Goal: Task Accomplishment & Management: Manage account settings

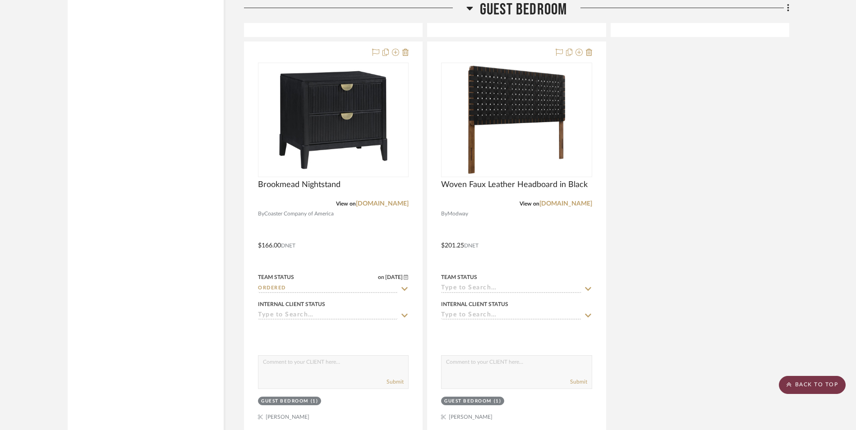
click at [817, 381] on scroll-to-top-button "BACK TO TOP" at bounding box center [812, 385] width 67 height 18
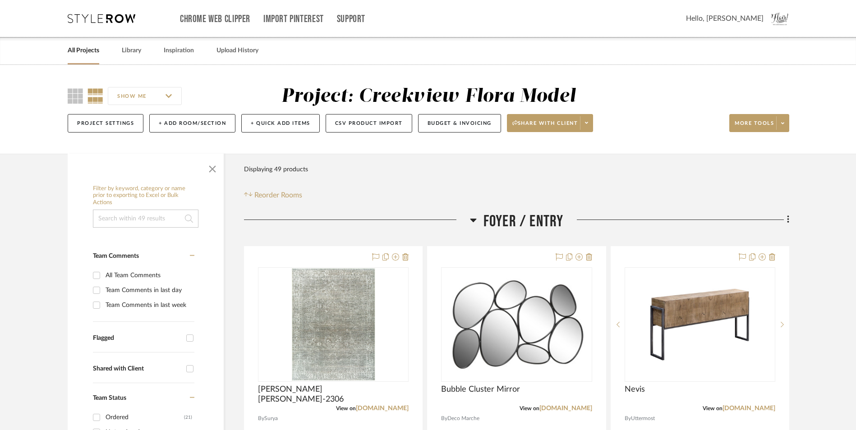
click at [86, 51] on link "All Projects" at bounding box center [84, 51] width 32 height 12
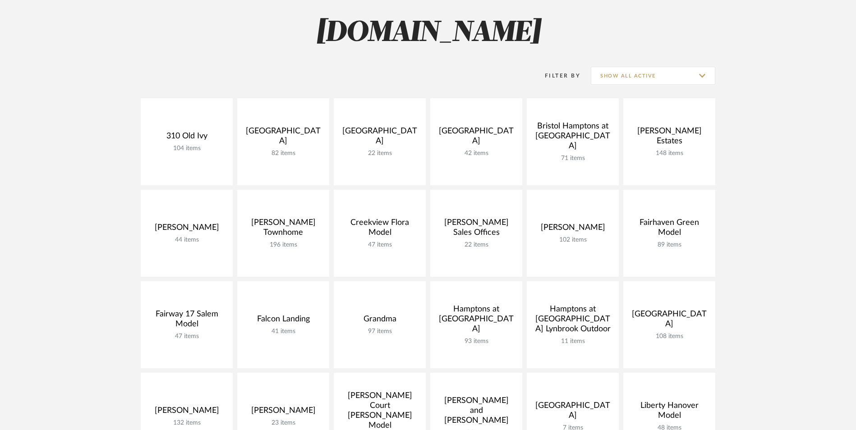
scroll to position [180, 0]
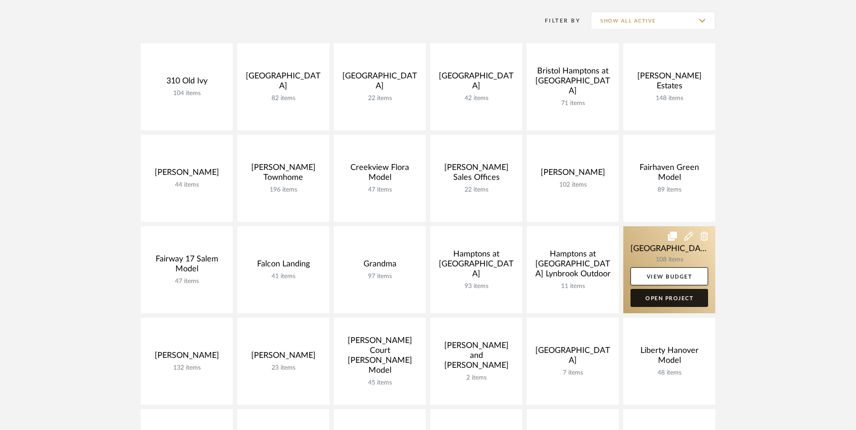
click at [687, 298] on link "Open Project" at bounding box center [670, 298] width 78 height 18
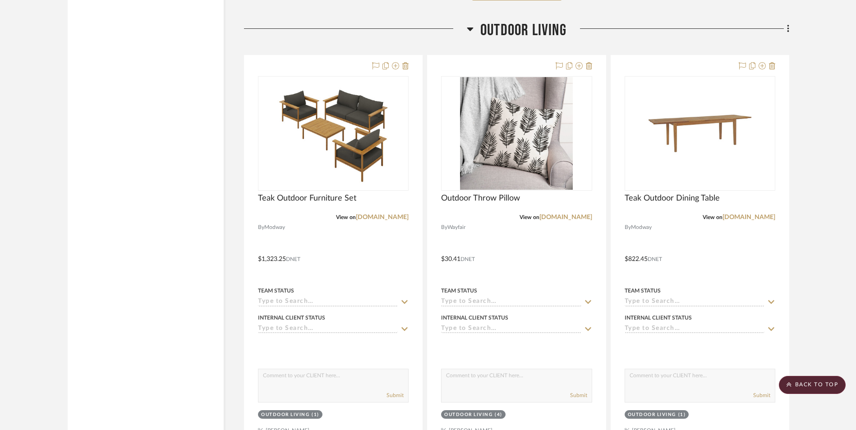
scroll to position [11415, 0]
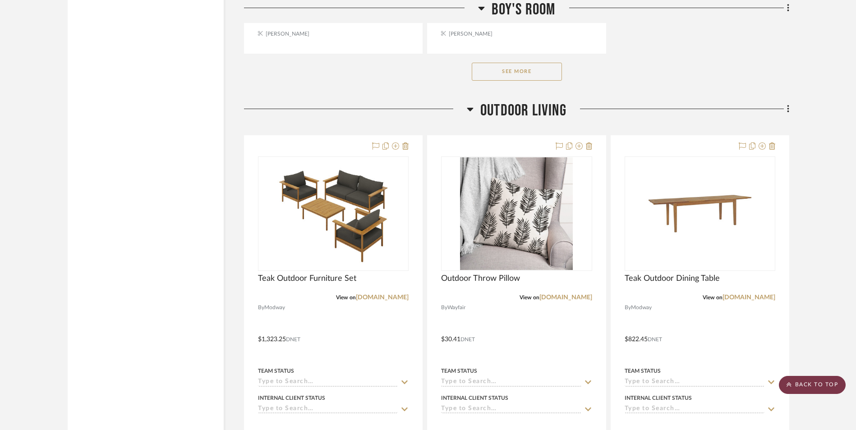
click at [825, 382] on scroll-to-top-button "BACK TO TOP" at bounding box center [812, 385] width 67 height 18
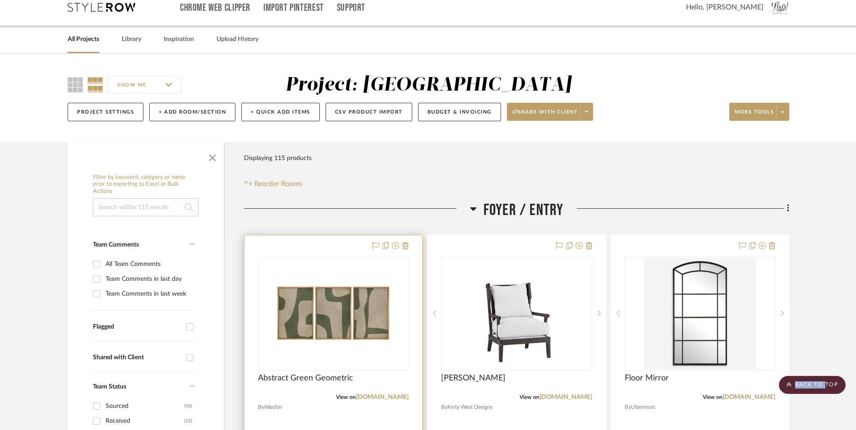
scroll to position [0, 0]
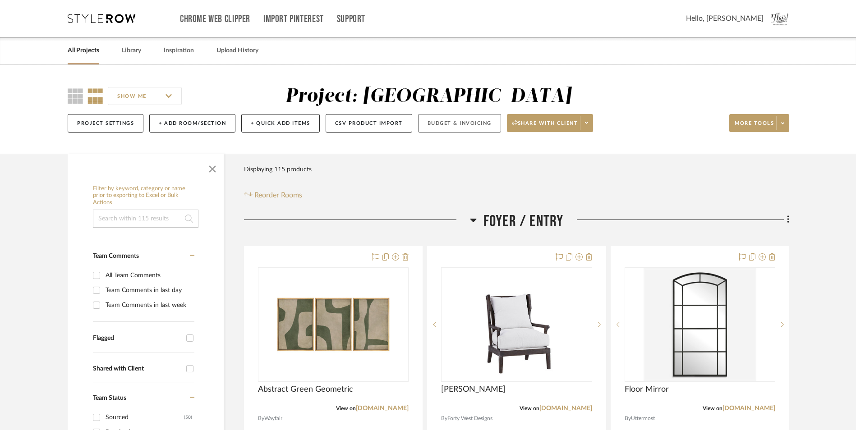
click at [457, 129] on button "Budget & Invoicing" at bounding box center [459, 123] width 83 height 18
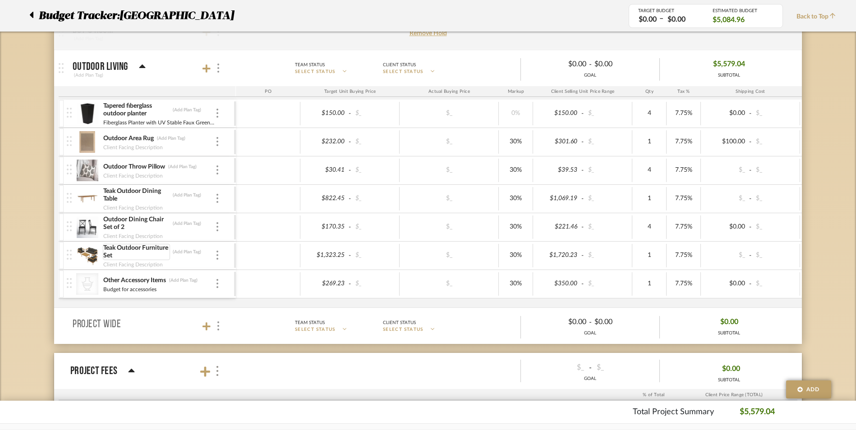
scroll to position [587, 0]
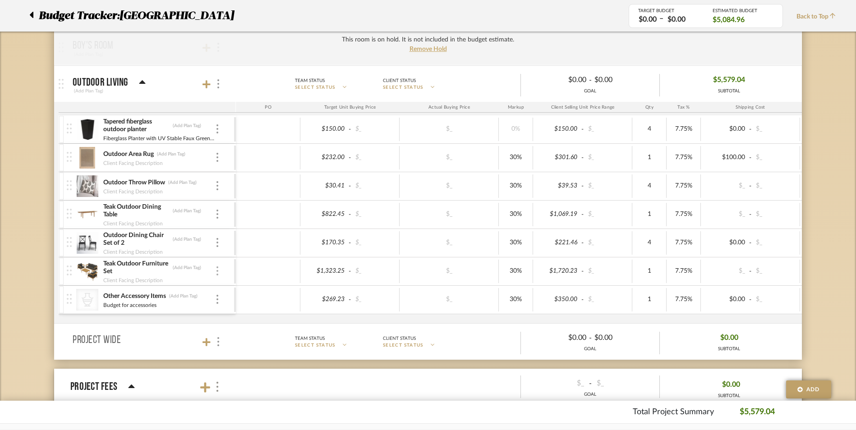
click at [215, 273] on div at bounding box center [217, 272] width 5 height 10
click at [208, 85] on div at bounding box center [428, 215] width 856 height 430
click at [208, 85] on icon at bounding box center [207, 84] width 8 height 8
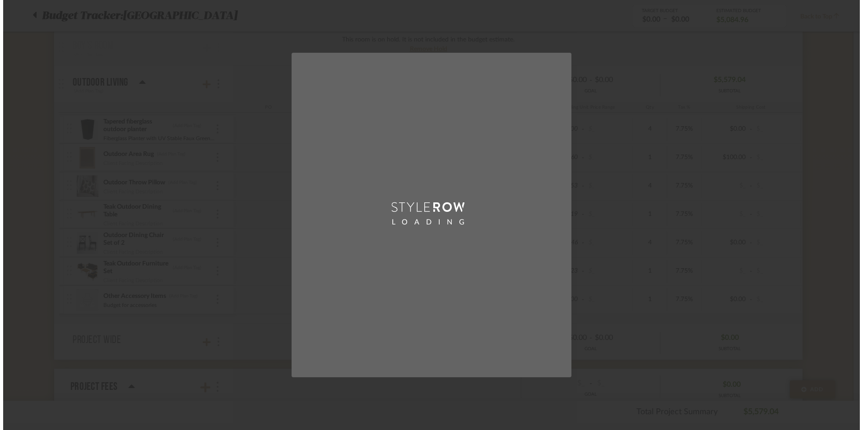
scroll to position [0, 0]
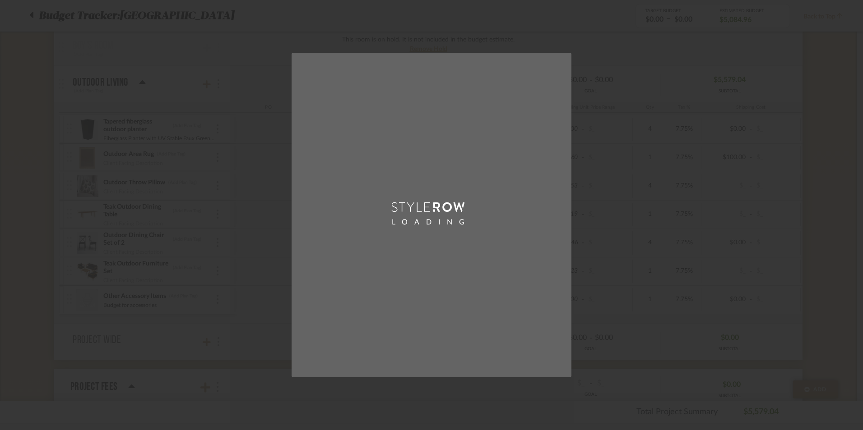
click at [227, 137] on div "LOADING" at bounding box center [431, 215] width 863 height 430
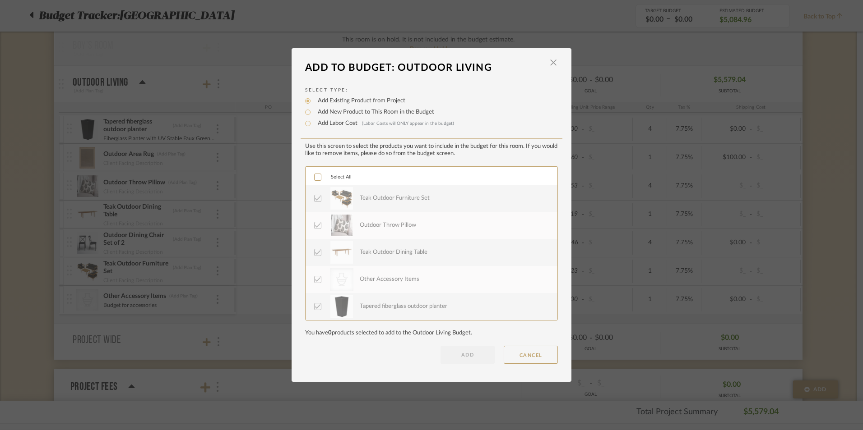
click at [314, 198] on icon at bounding box center [317, 198] width 6 height 6
click at [547, 68] on span "button" at bounding box center [553, 63] width 18 height 18
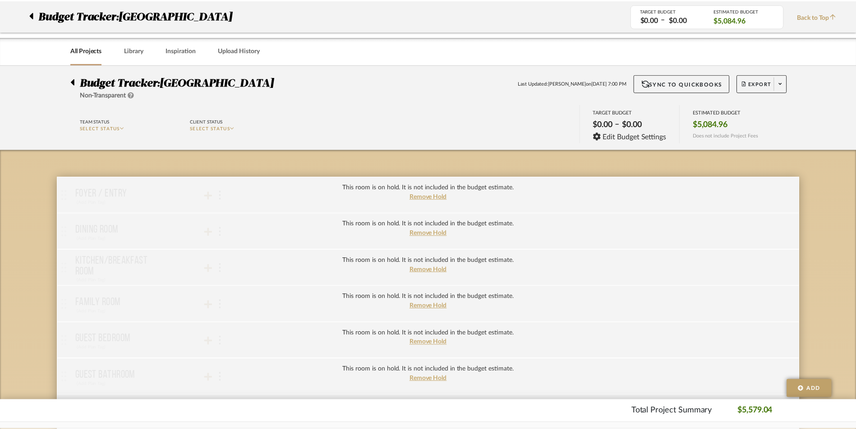
scroll to position [587, 0]
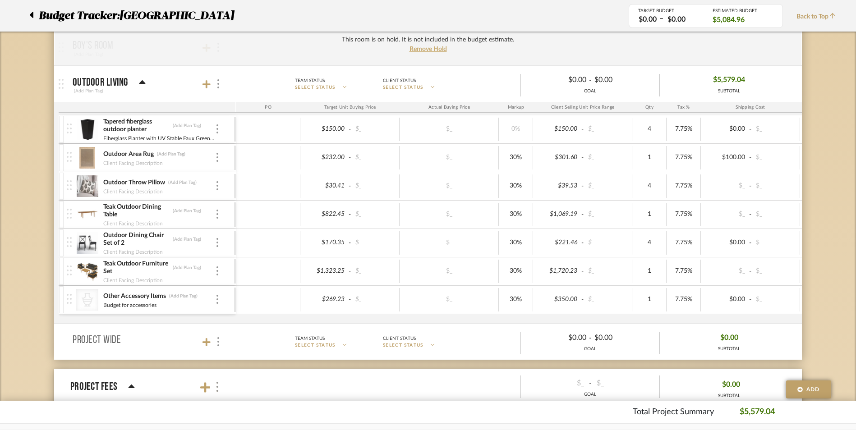
click at [214, 268] on div "Teak Outdoor Furniture Set (Add Plan Tag)" at bounding box center [159, 268] width 112 height 16
click at [218, 273] on img at bounding box center [218, 271] width 2 height 9
click at [240, 342] on span "Remove Item" at bounding box center [261, 339] width 56 height 8
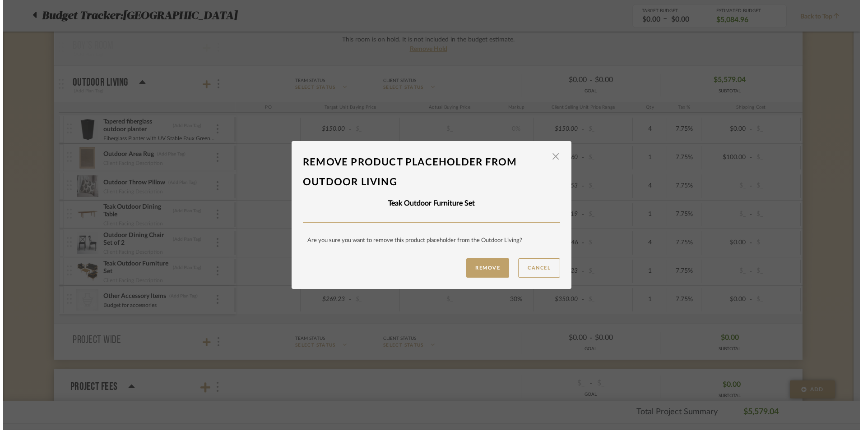
scroll to position [0, 0]
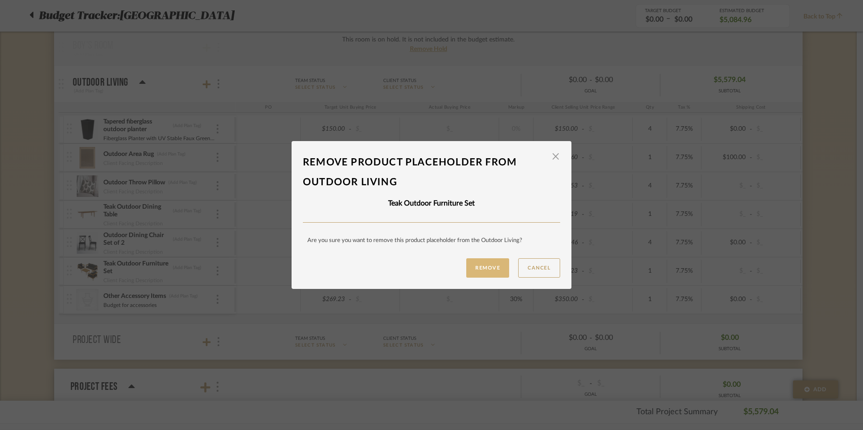
click at [488, 269] on button "Remove" at bounding box center [487, 268] width 43 height 19
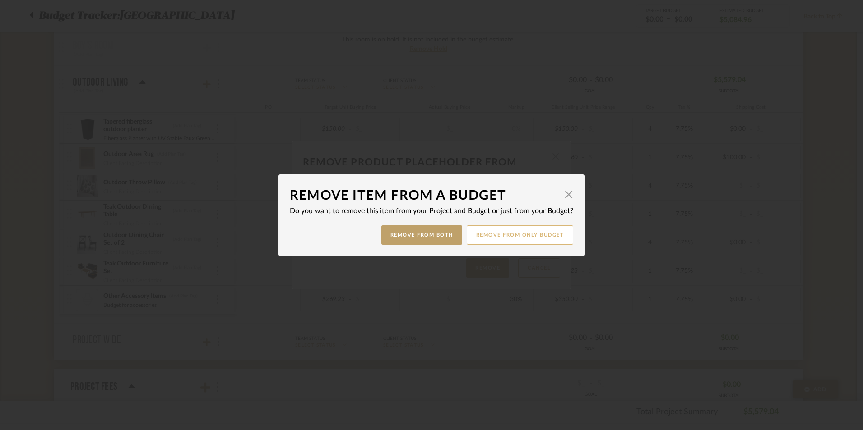
click at [500, 236] on button "Remove from only Budget" at bounding box center [520, 235] width 107 height 19
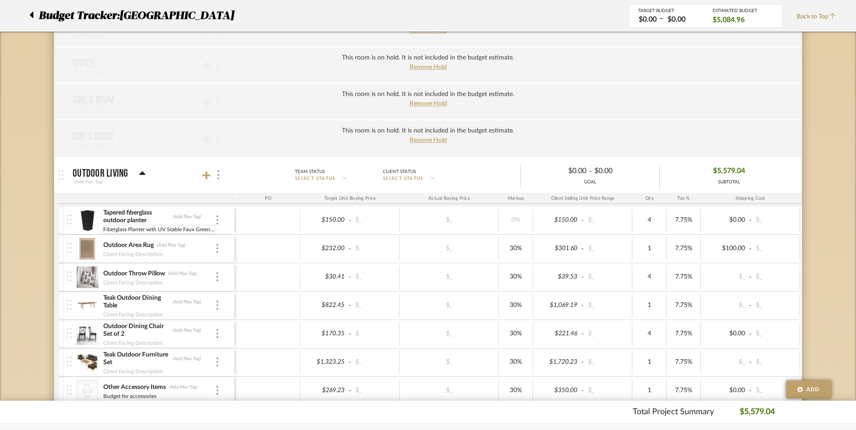
scroll to position [721, 0]
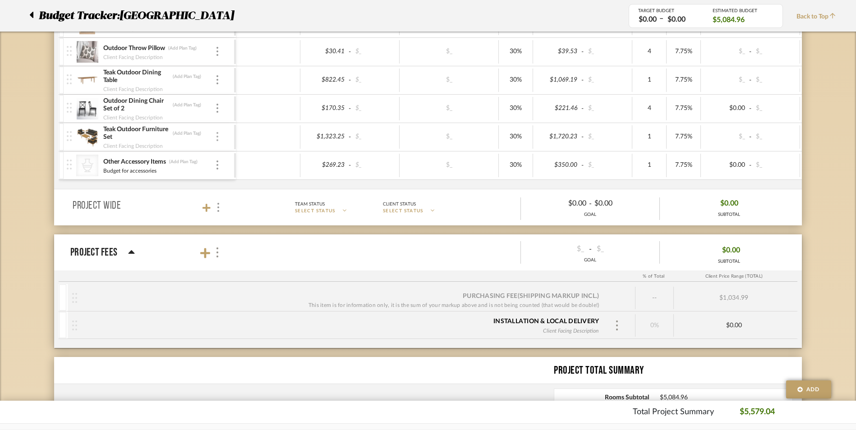
click at [215, 139] on div at bounding box center [217, 137] width 5 height 10
click at [243, 200] on span "Remove Item" at bounding box center [255, 204] width 67 height 9
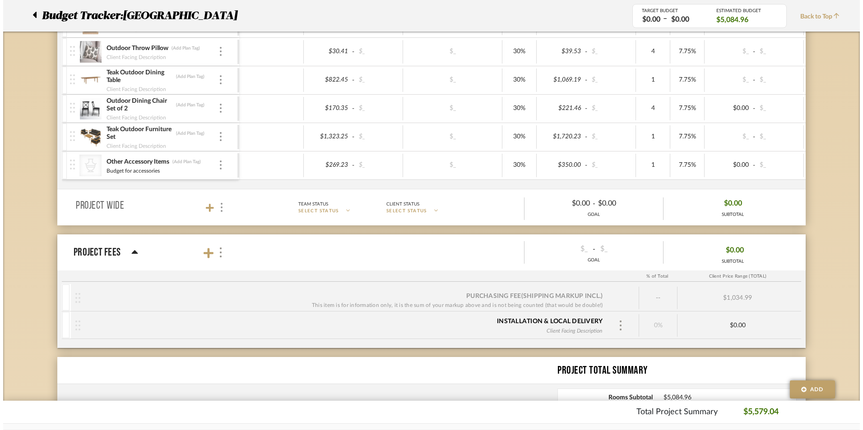
scroll to position [0, 0]
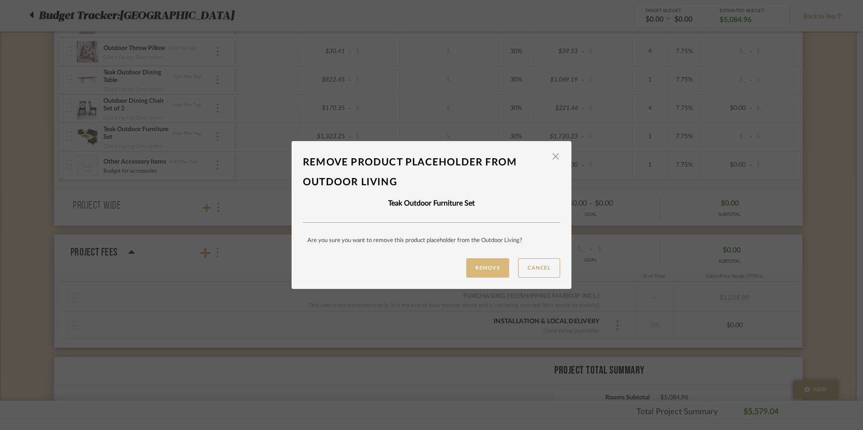
click at [481, 268] on button "Remove" at bounding box center [487, 268] width 43 height 19
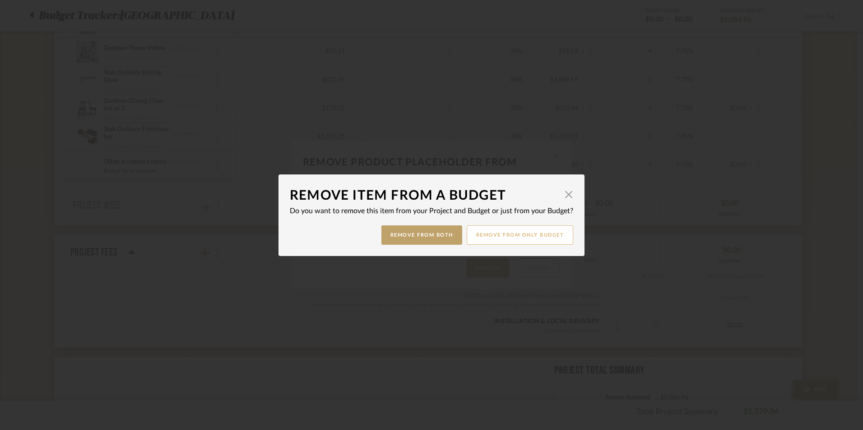
click at [486, 240] on button "Remove from only Budget" at bounding box center [520, 235] width 107 height 19
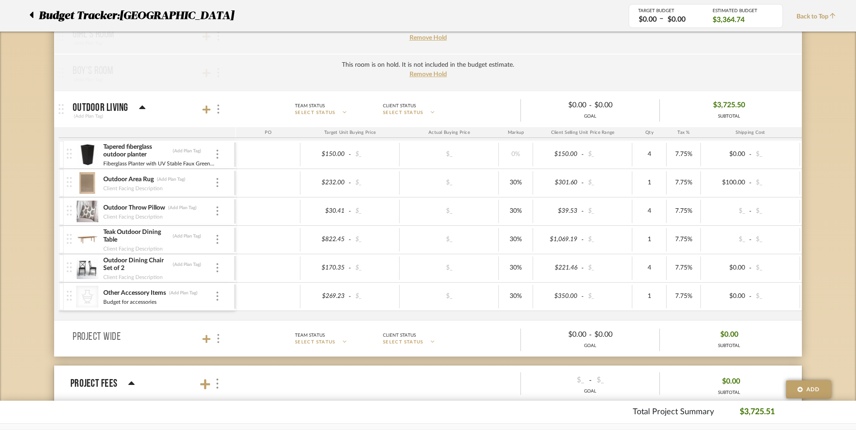
scroll to position [360, 0]
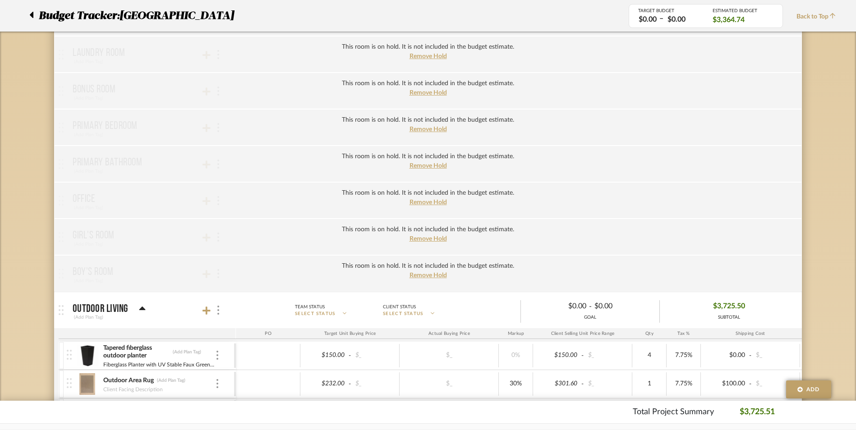
click at [32, 14] on icon at bounding box center [32, 15] width 4 height 6
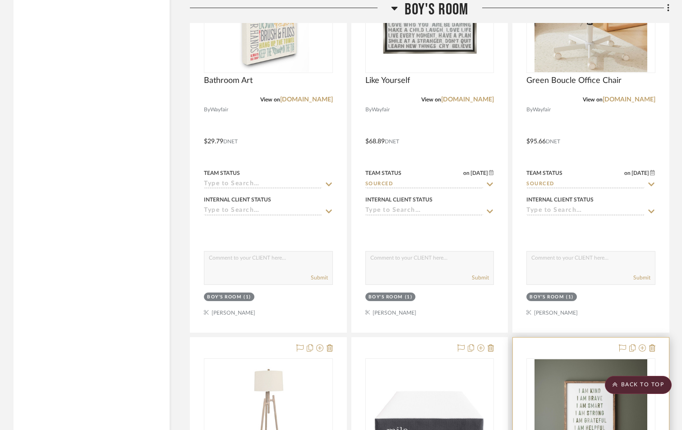
scroll to position [10324, 0]
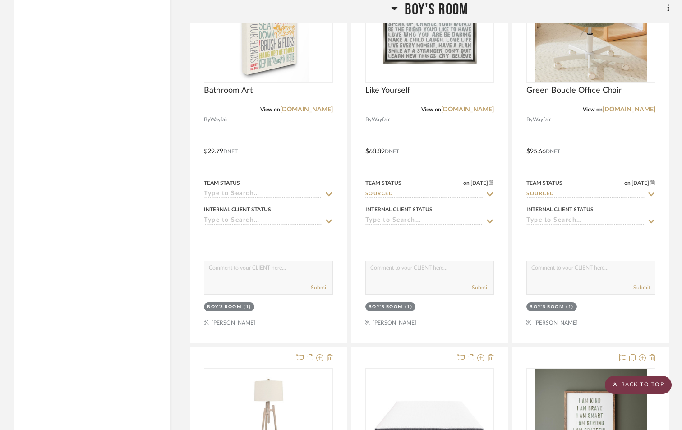
click at [652, 384] on scroll-to-top-button "BACK TO TOP" at bounding box center [638, 385] width 67 height 18
click at [616, 387] on icon at bounding box center [615, 384] width 5 height 5
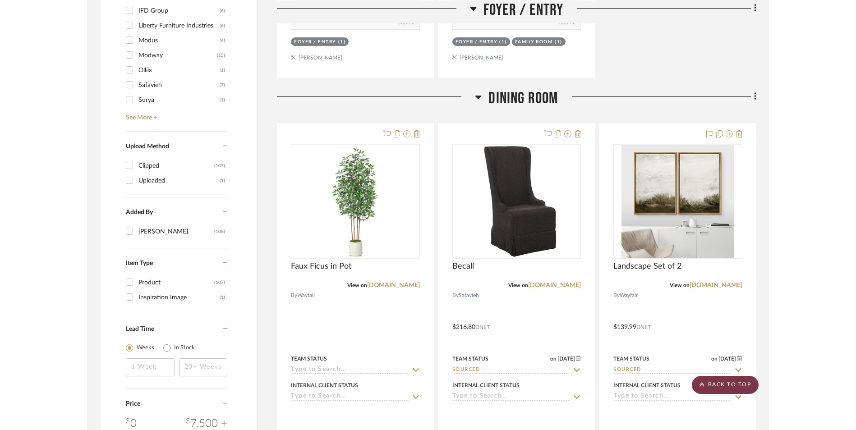
scroll to position [0, 0]
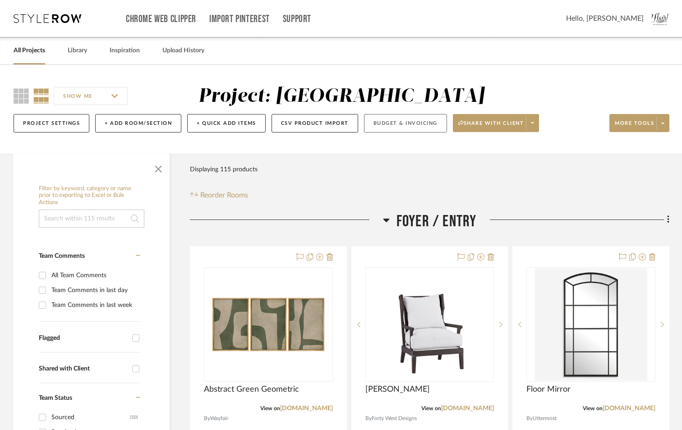
click at [408, 120] on button "Budget & Invoicing" at bounding box center [405, 123] width 83 height 18
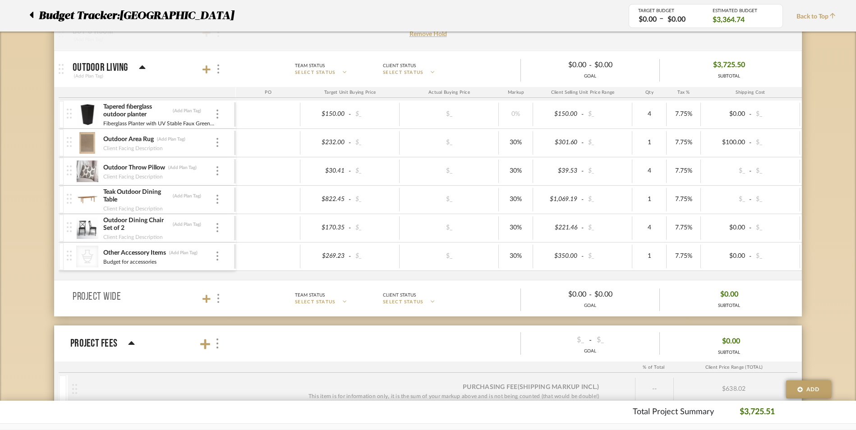
scroll to position [587, 0]
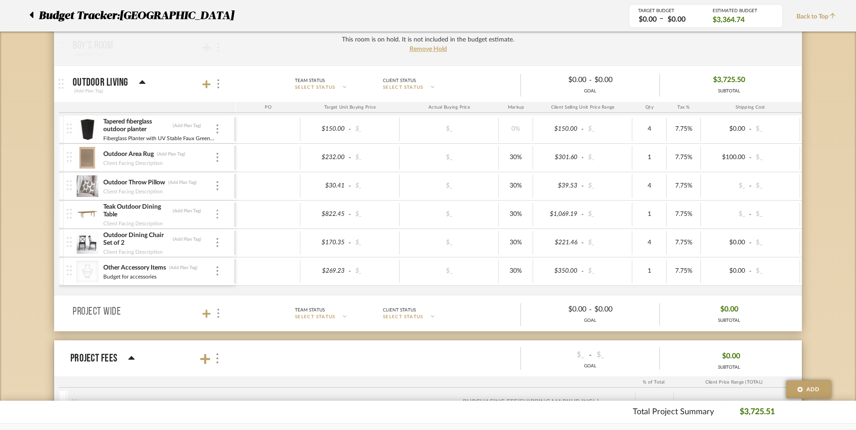
click at [219, 216] on div at bounding box center [217, 215] width 5 height 10
click at [246, 283] on span "Remove Item" at bounding box center [261, 282] width 56 height 8
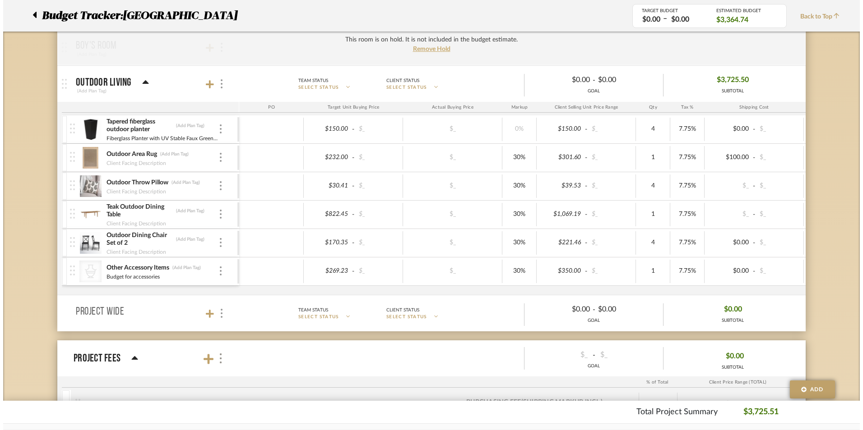
scroll to position [0, 0]
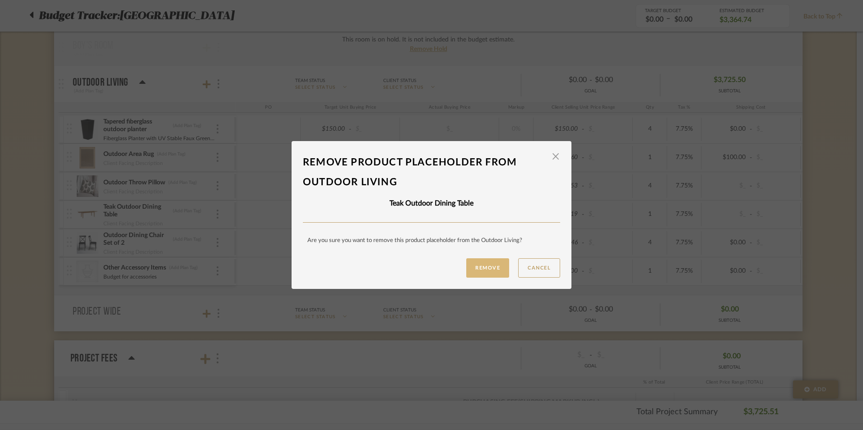
click at [489, 272] on button "Remove" at bounding box center [487, 268] width 43 height 19
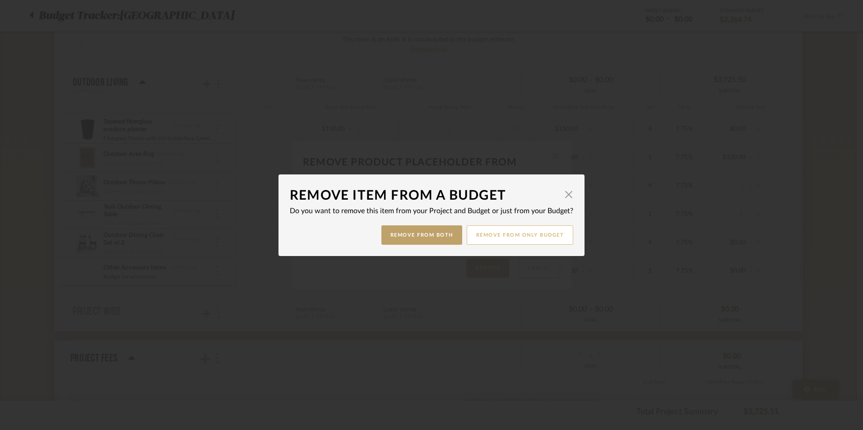
click at [506, 241] on button "Remove from only Budget" at bounding box center [520, 235] width 107 height 19
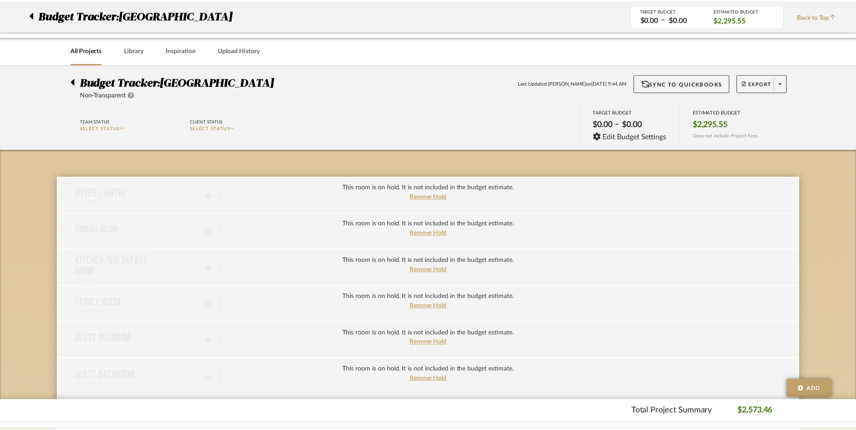
scroll to position [587, 0]
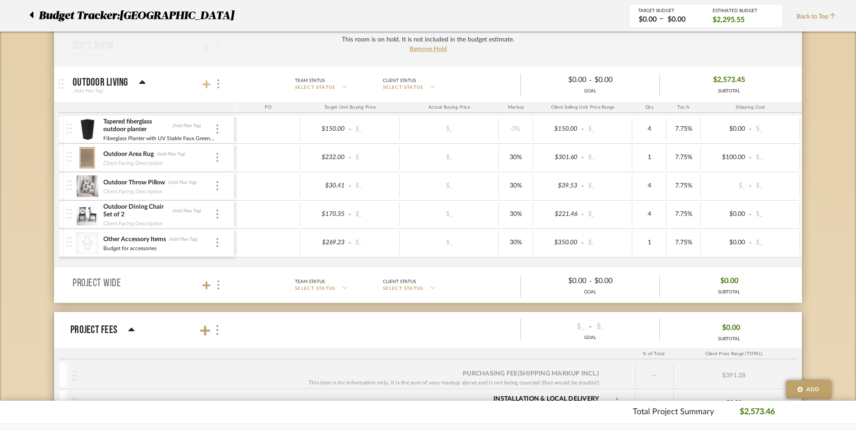
click at [207, 82] on icon at bounding box center [207, 84] width 8 height 8
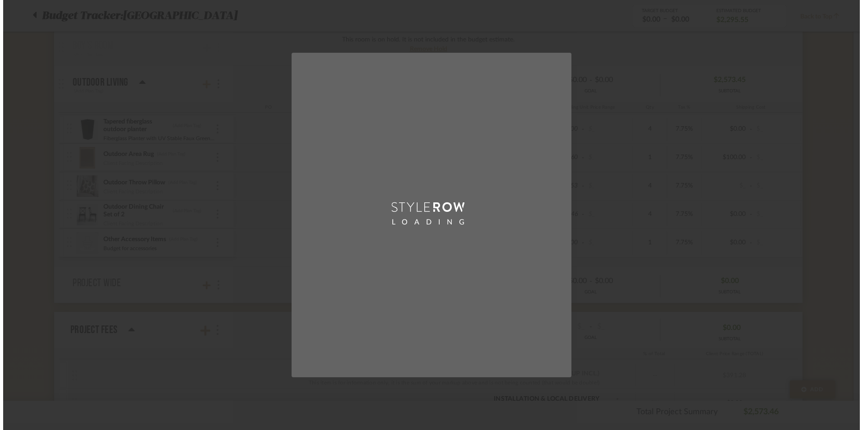
scroll to position [0, 0]
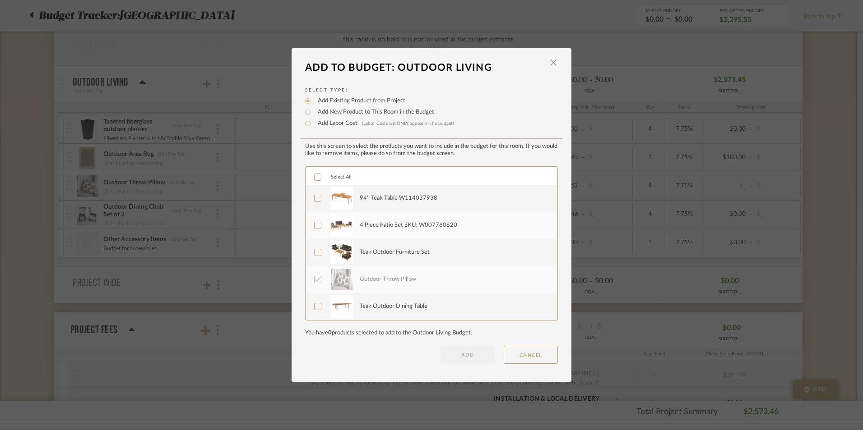
click at [316, 225] on icon at bounding box center [317, 225] width 6 height 6
click at [316, 198] on icon at bounding box center [318, 198] width 6 height 5
click at [465, 358] on button "ADD" at bounding box center [467, 355] width 54 height 18
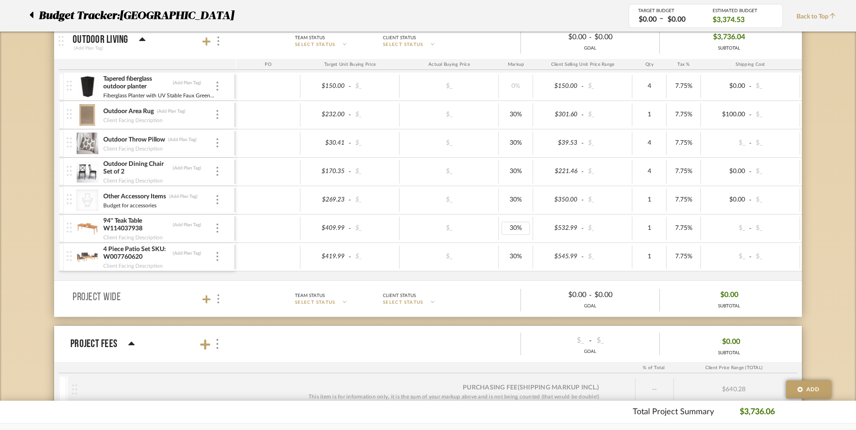
scroll to position [632, 0]
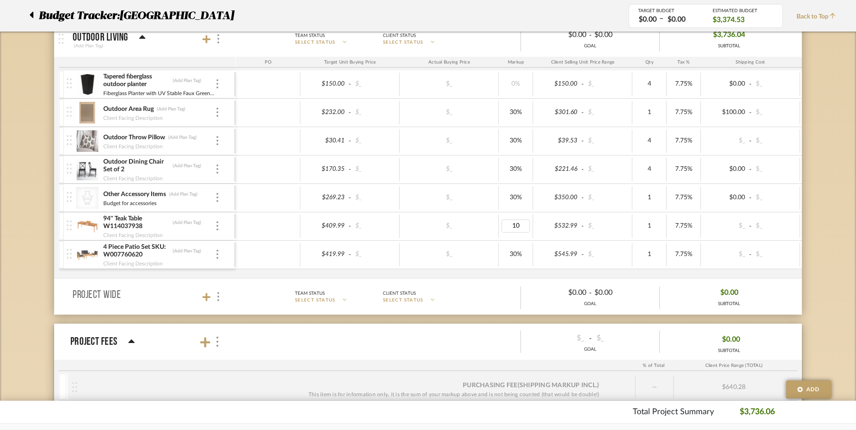
type input "100"
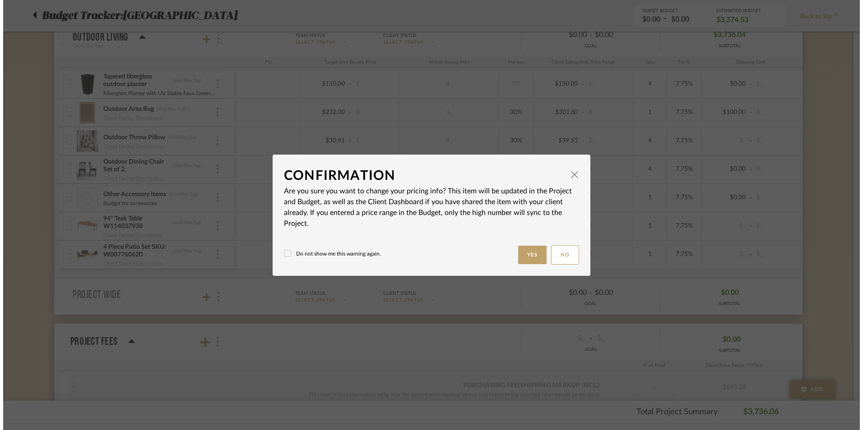
scroll to position [0, 0]
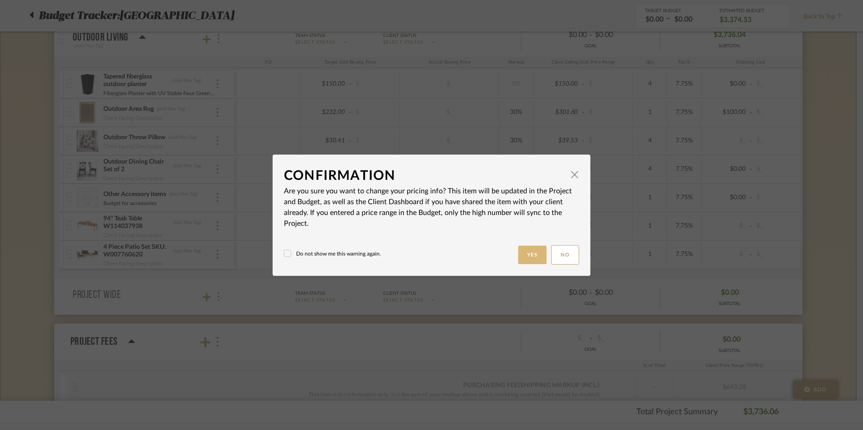
click at [540, 254] on button "Yes" at bounding box center [532, 255] width 29 height 18
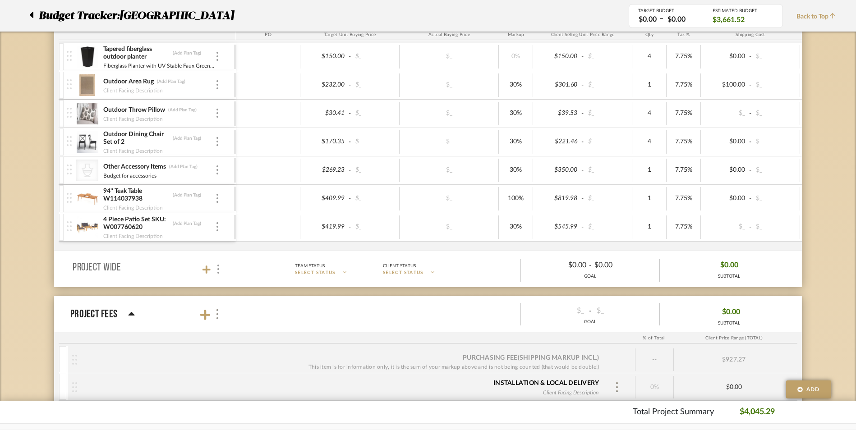
scroll to position [614, 0]
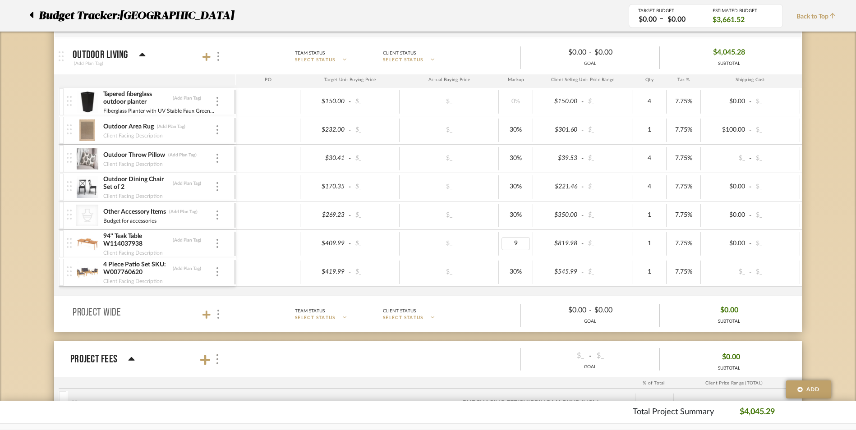
type input "90"
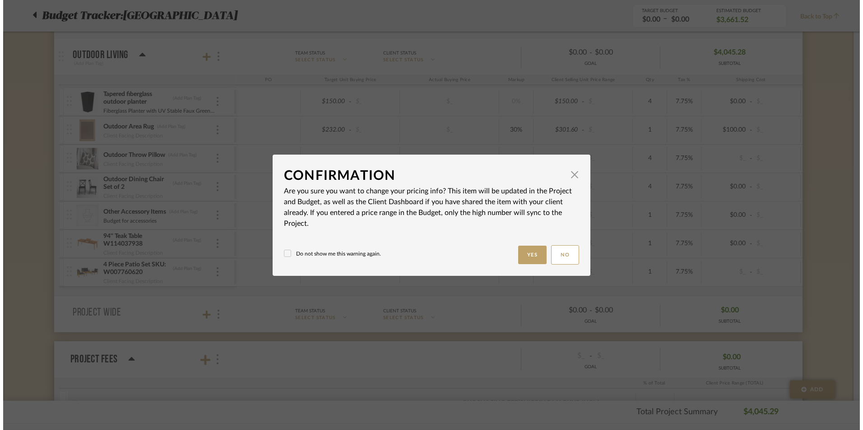
scroll to position [0, 0]
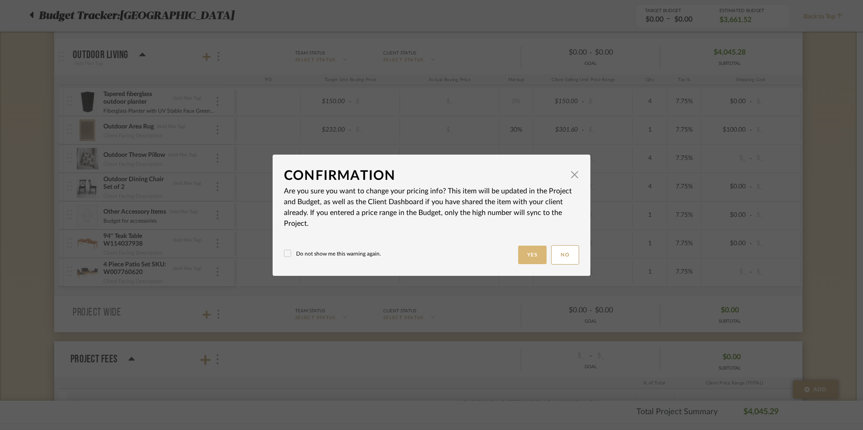
click at [520, 260] on button "Yes" at bounding box center [532, 255] width 29 height 18
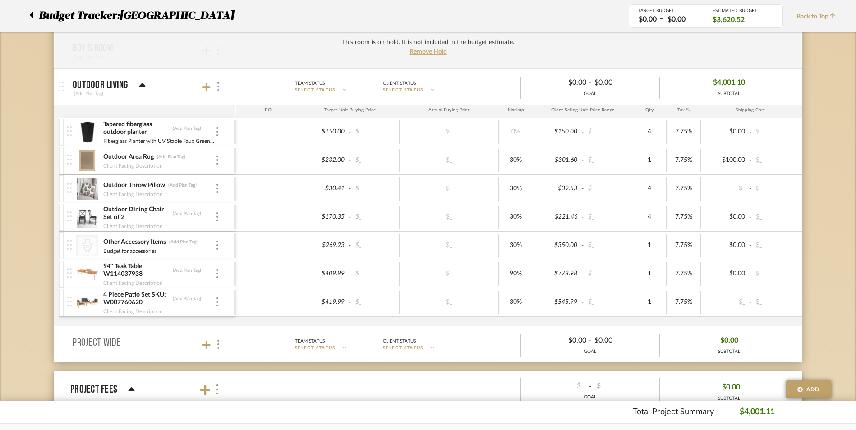
scroll to position [569, 0]
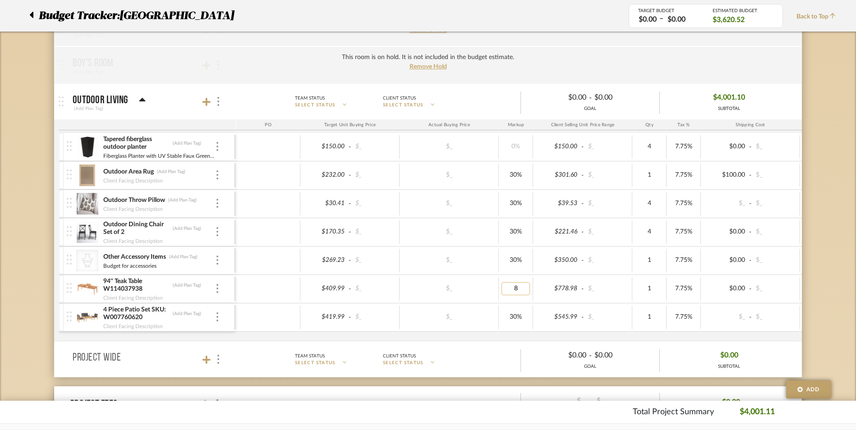
type input "89"
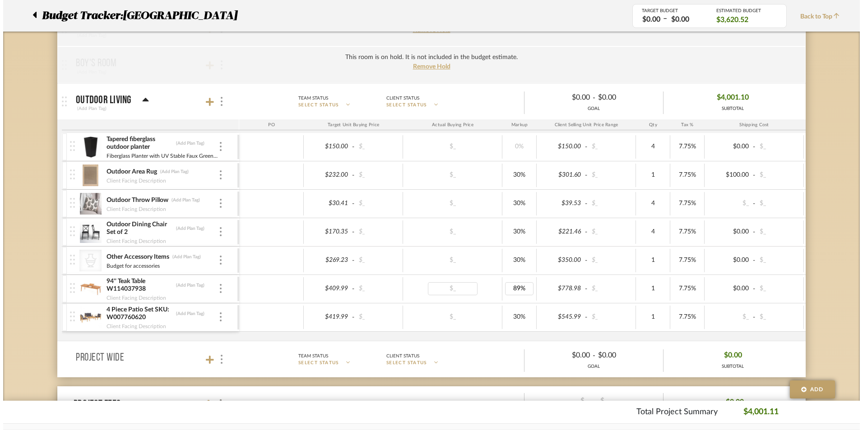
scroll to position [0, 0]
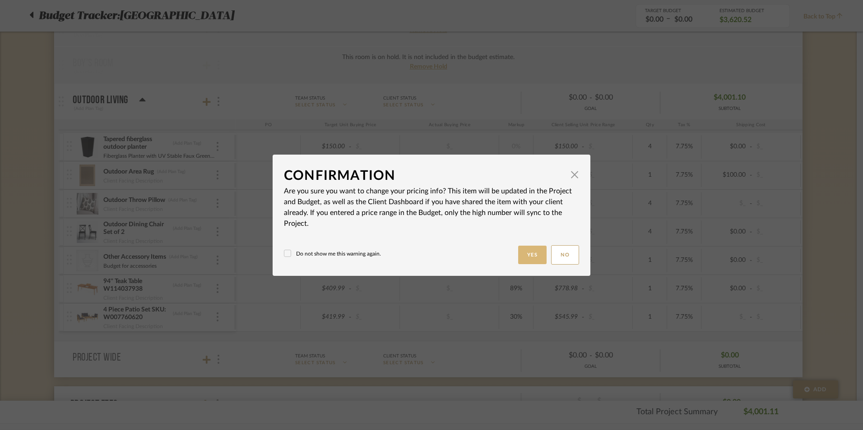
click at [518, 257] on button "Yes" at bounding box center [532, 255] width 29 height 18
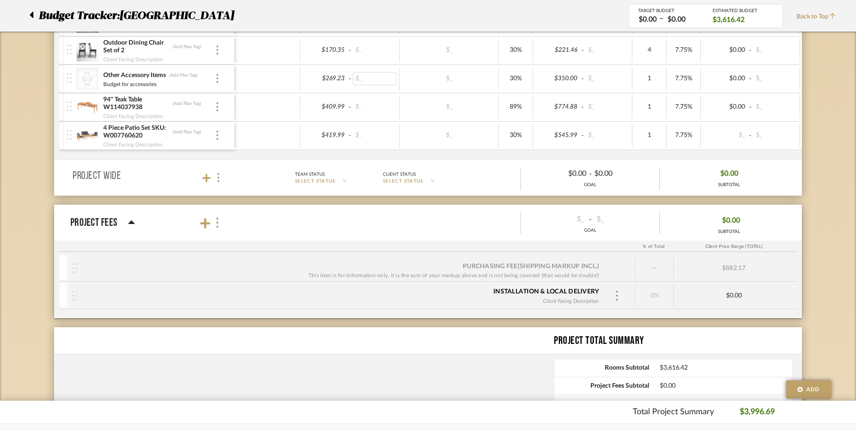
scroll to position [840, 0]
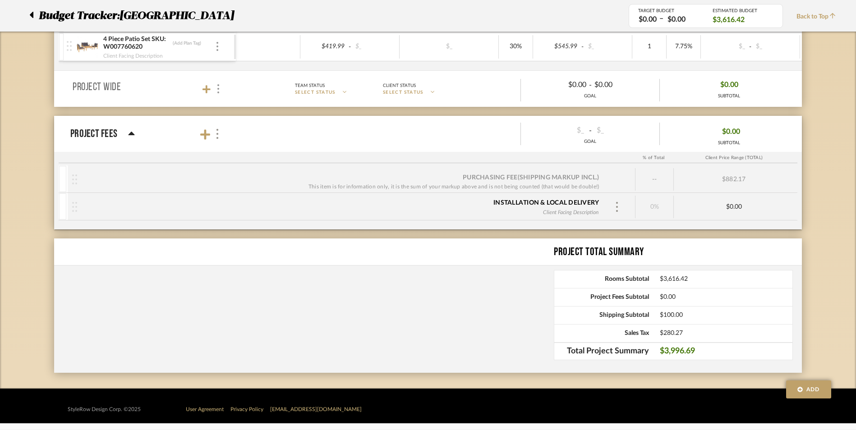
drag, startPoint x: 661, startPoint y: 353, endPoint x: 702, endPoint y: 345, distance: 41.9
click at [702, 345] on div "Total Project Summary $3,996.69" at bounding box center [673, 351] width 239 height 18
drag, startPoint x: 702, startPoint y: 345, endPoint x: 691, endPoint y: 352, distance: 13.4
copy span "$3,996.69"
